Goal: Task Accomplishment & Management: Use online tool/utility

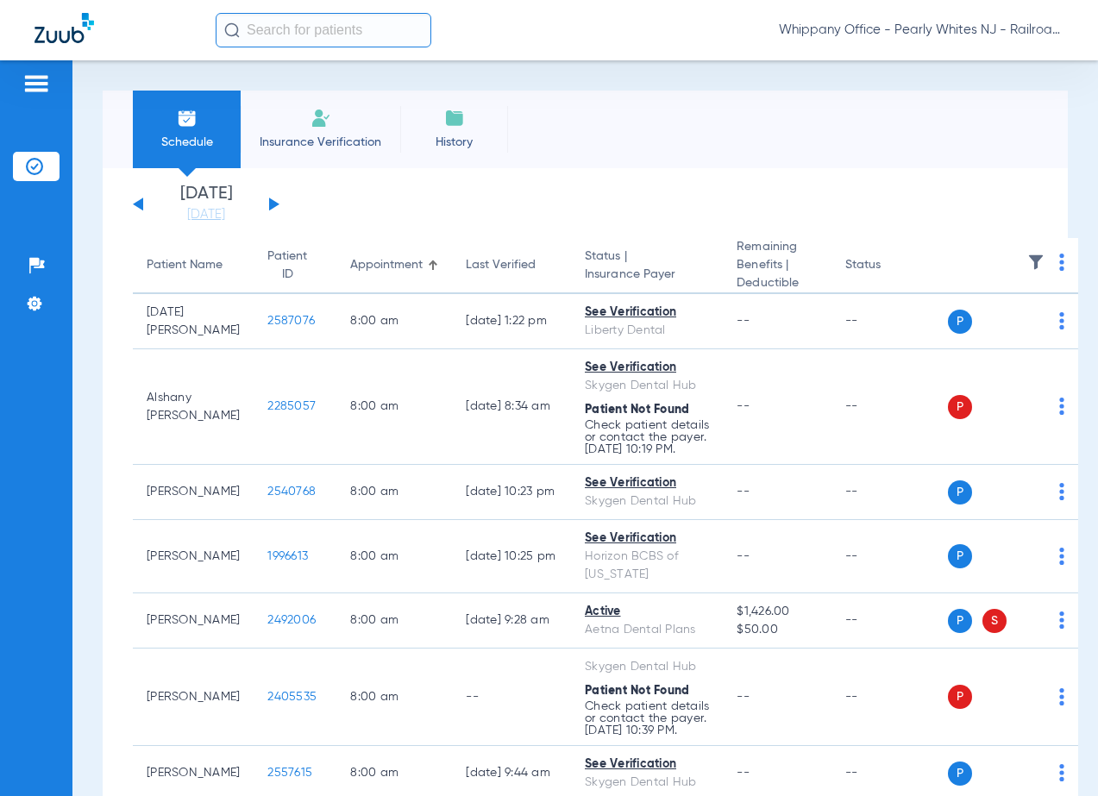
click at [280, 204] on app-single-date-navigator "[DATE] [DATE] [DATE] [DATE] [DATE] [DATE] [DATE] [DATE] [DATE] [DATE] [DATE] [D…" at bounding box center [585, 205] width 905 height 38
drag, startPoint x: 280, startPoint y: 204, endPoint x: 265, endPoint y: 200, distance: 15.3
click at [277, 204] on app-single-date-navigator "[DATE] [DATE] [DATE] [DATE] [DATE] [DATE] [DATE] [DATE] [DATE] [DATE] [DATE] [D…" at bounding box center [585, 205] width 905 height 38
click at [265, 200] on div "[DATE] [DATE] [DATE] [DATE] [DATE] [DATE] [DATE] [DATE] [DATE] [DATE] [DATE] [D…" at bounding box center [206, 205] width 147 height 38
drag, startPoint x: 268, startPoint y: 204, endPoint x: 277, endPoint y: 203, distance: 8.7
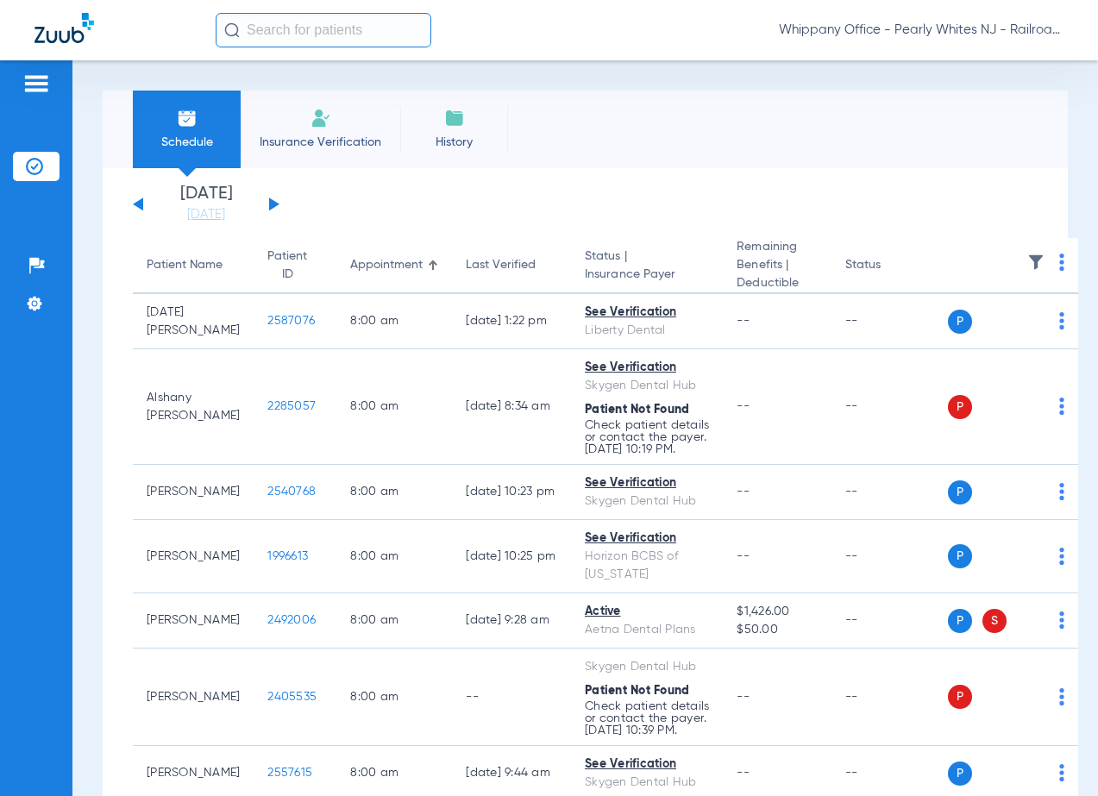
click at [269, 204] on div "[DATE] [DATE] [DATE] [DATE] [DATE] [DATE] [DATE] [DATE] [DATE] [DATE] [DATE] [D…" at bounding box center [206, 205] width 147 height 38
click at [277, 203] on button at bounding box center [274, 204] width 10 height 13
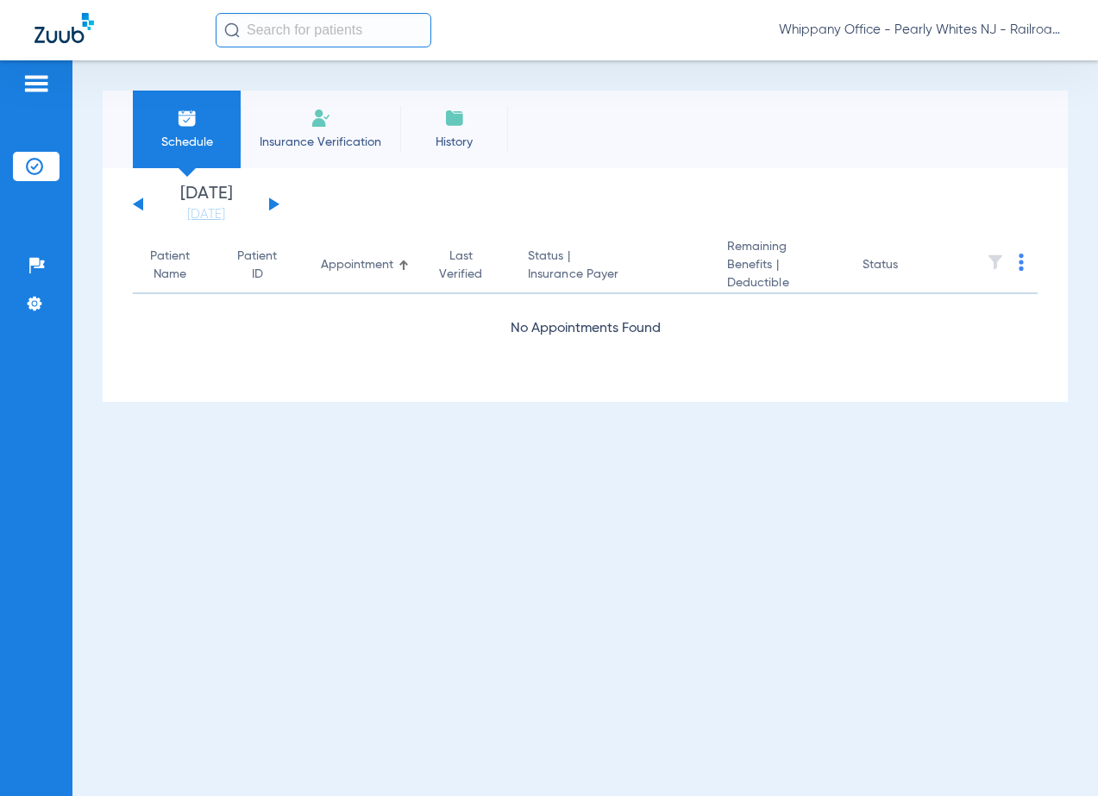
click at [274, 203] on button at bounding box center [274, 204] width 10 height 13
click at [1019, 264] on img at bounding box center [1021, 262] width 5 height 17
click at [980, 328] on span "Verify All" at bounding box center [958, 331] width 104 height 12
